Goal: Task Accomplishment & Management: Use online tool/utility

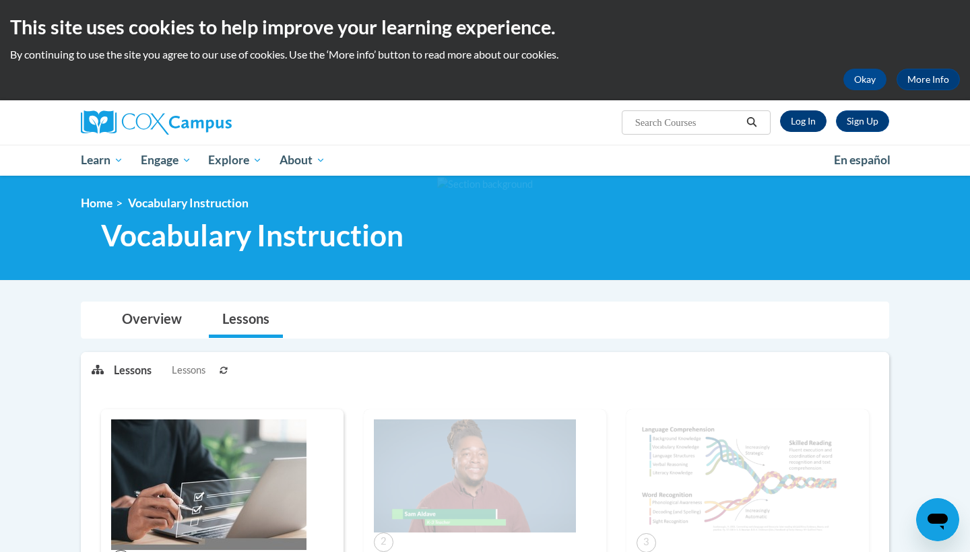
click at [807, 129] on link "Log In" at bounding box center [803, 121] width 46 height 22
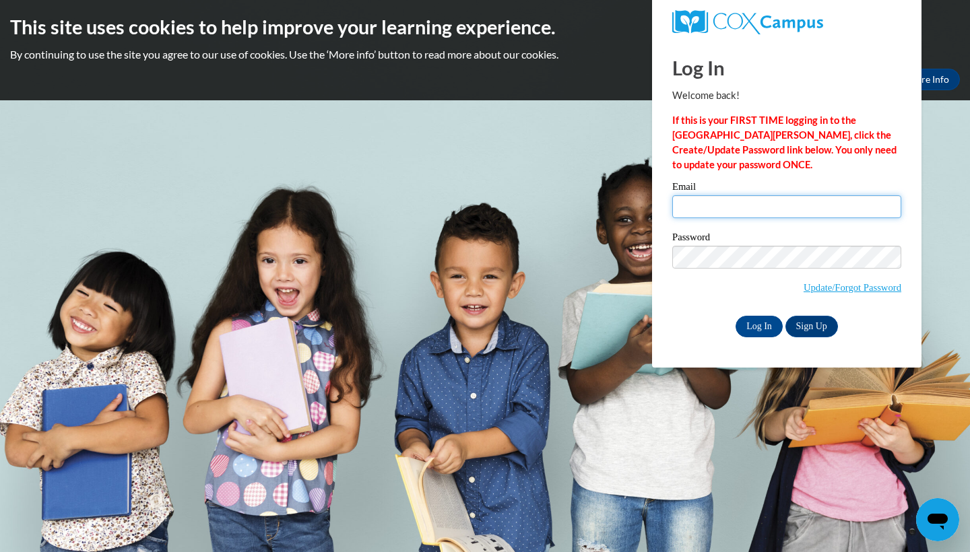
type input "lr12533@georgiasouthern.edu"
click at [777, 323] on input "Log In" at bounding box center [758, 327] width 47 height 22
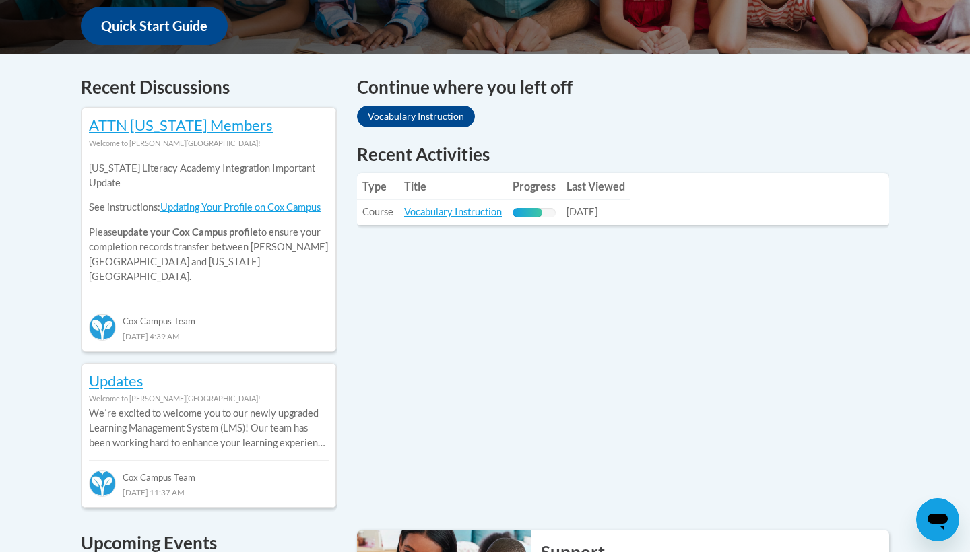
scroll to position [530, 0]
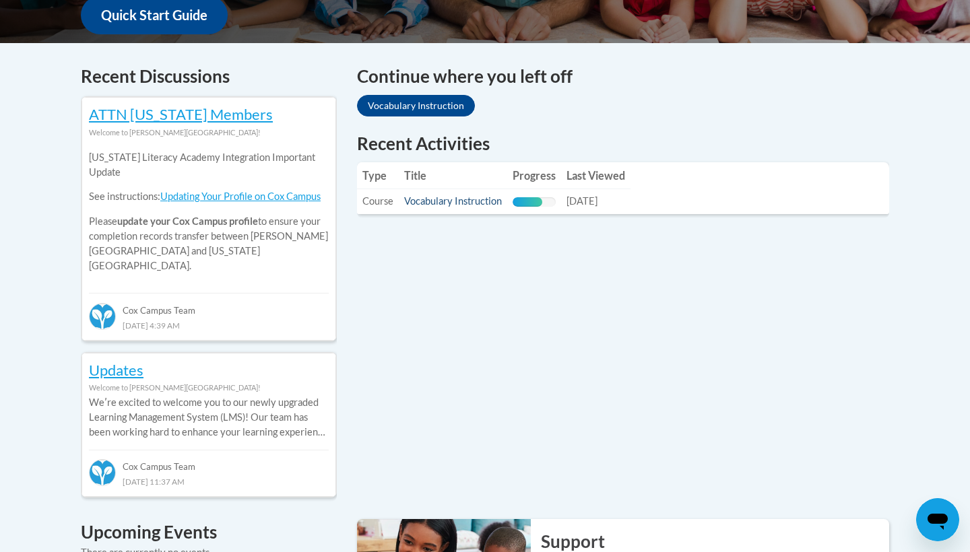
click at [461, 198] on link "Vocabulary Instruction" at bounding box center [453, 200] width 98 height 11
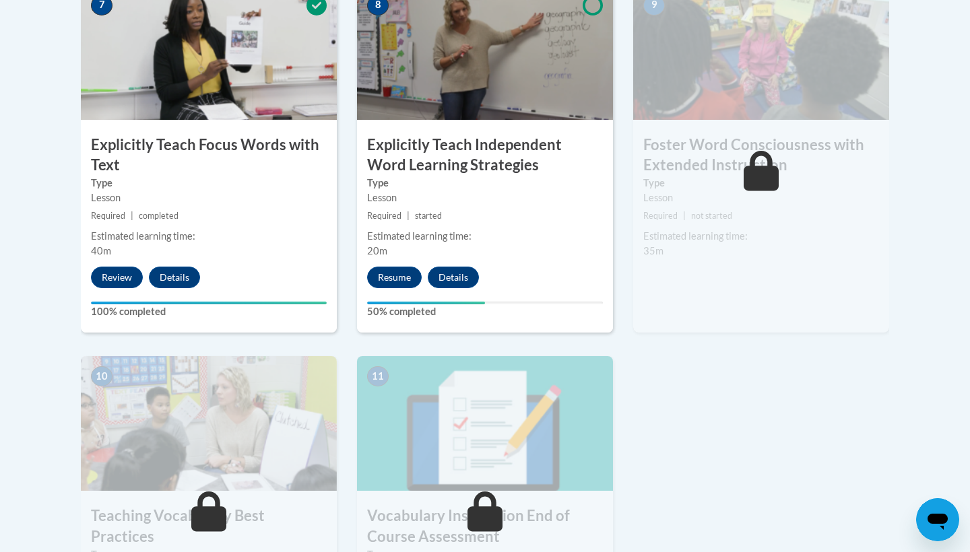
scroll to position [1235, 0]
